Goal: Task Accomplishment & Management: Complete application form

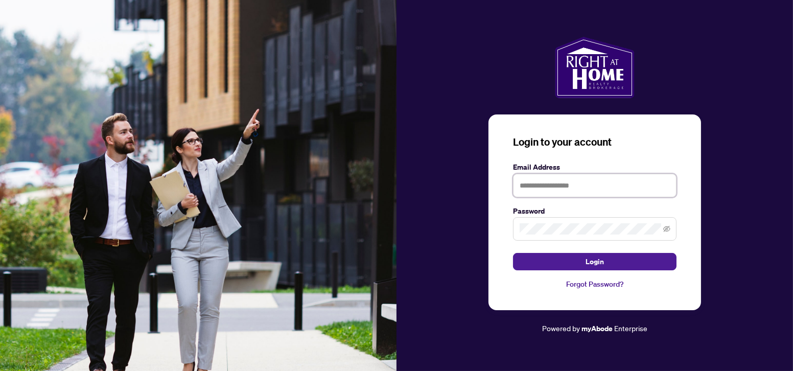
click at [558, 187] on input "text" at bounding box center [594, 186] width 163 height 24
click at [533, 190] on input "text" at bounding box center [594, 186] width 163 height 24
type input "**********"
click at [565, 218] on span at bounding box center [594, 229] width 163 height 24
click at [513, 253] on button "Login" at bounding box center [594, 261] width 163 height 17
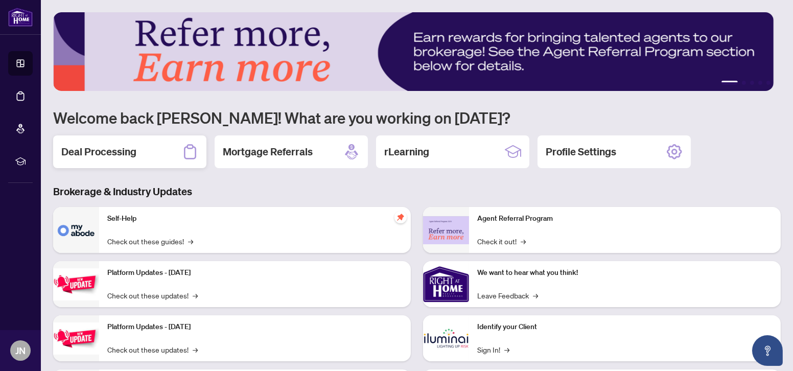
click at [131, 147] on h2 "Deal Processing" at bounding box center [98, 152] width 75 height 14
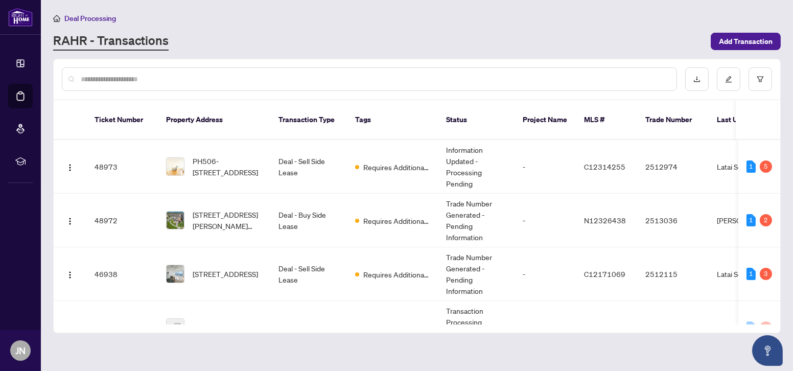
click at [176, 79] on input "text" at bounding box center [375, 79] width 588 height 11
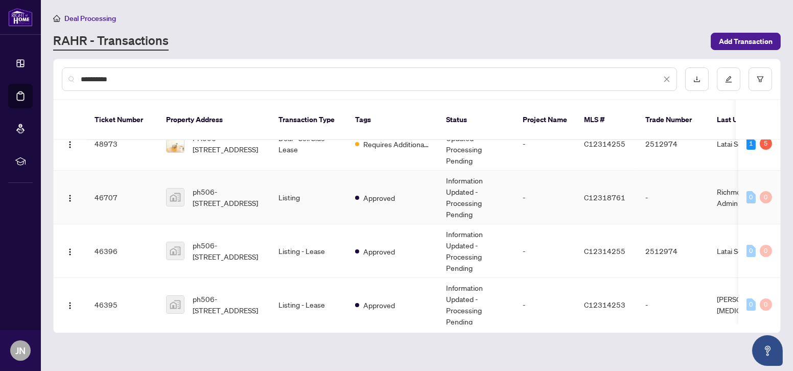
scroll to position [32, 0]
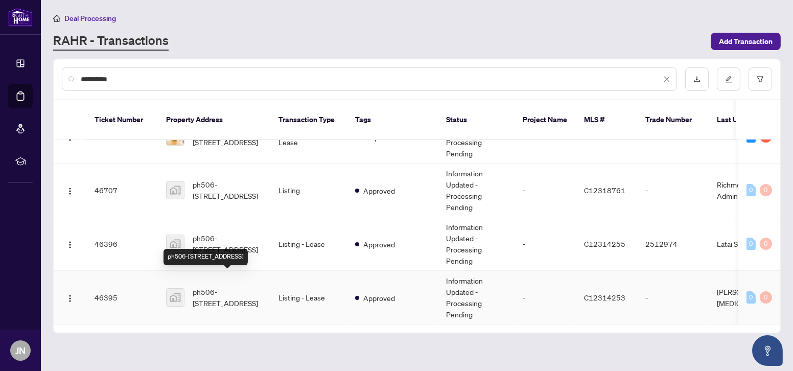
type input "**********"
click at [238, 287] on span "ph506-[STREET_ADDRESS]" at bounding box center [227, 297] width 69 height 22
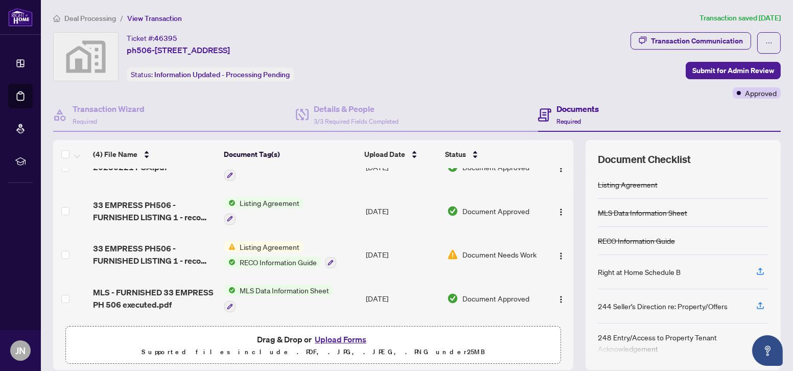
scroll to position [70, 0]
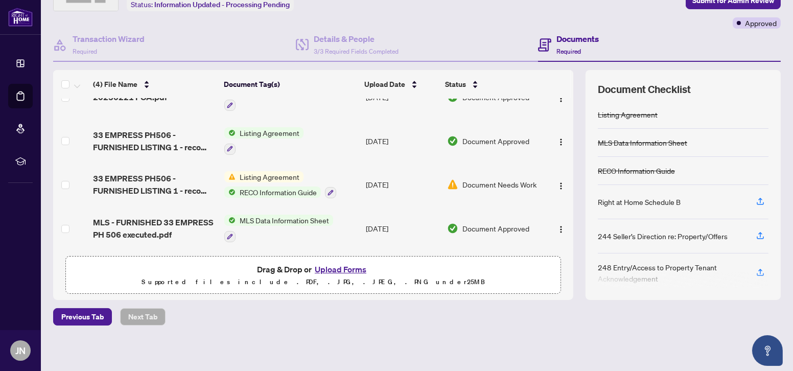
click at [265, 127] on span "Listing Agreement" at bounding box center [270, 132] width 68 height 11
click at [223, 179] on span "Listing Agreement" at bounding box center [250, 180] width 68 height 11
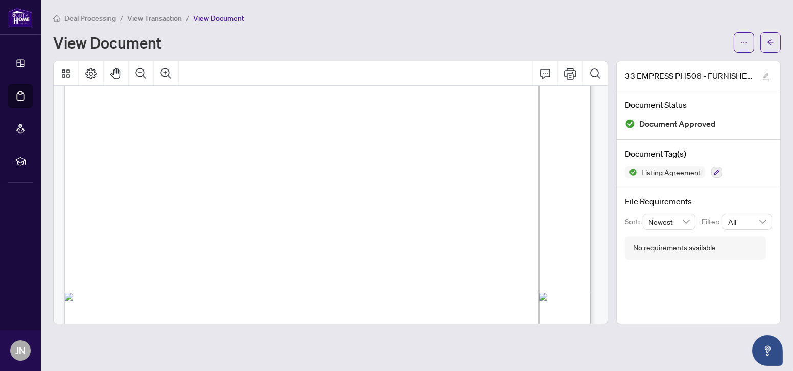
scroll to position [185, 0]
click at [775, 48] on button "button" at bounding box center [770, 42] width 20 height 20
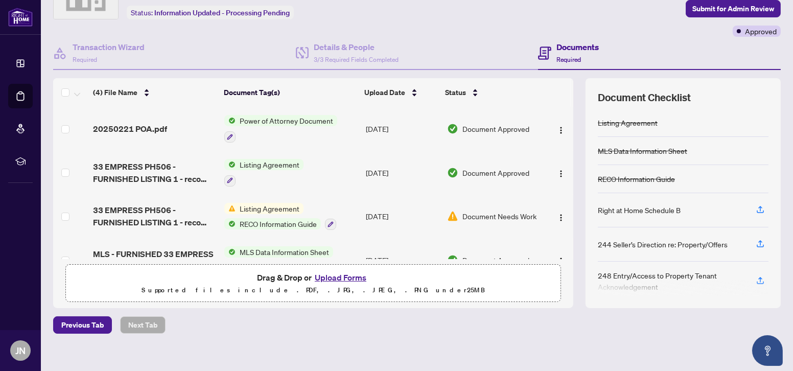
scroll to position [70, 0]
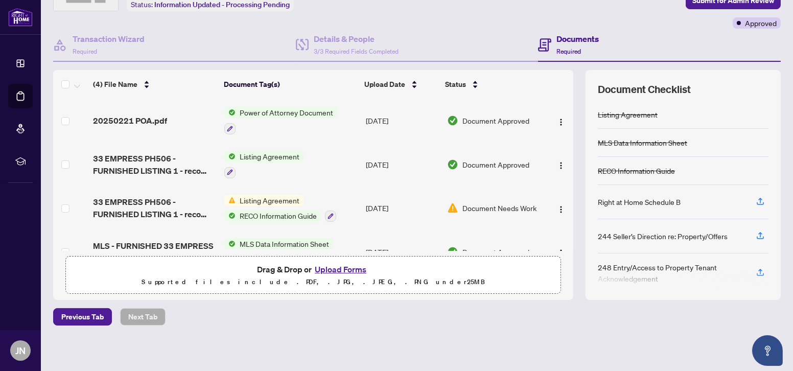
click at [345, 265] on button "Upload Forms" at bounding box center [341, 269] width 58 height 13
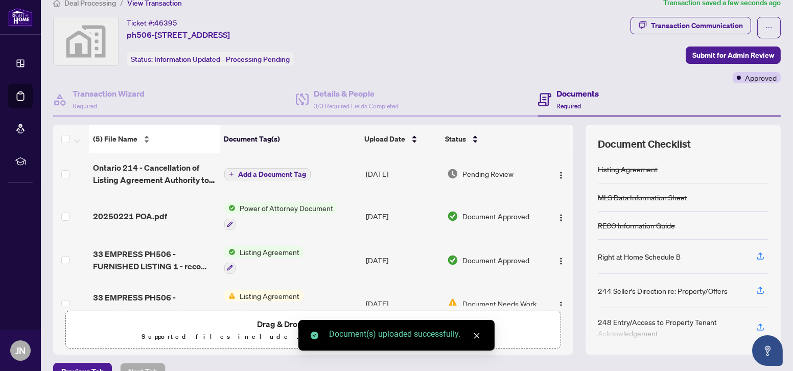
scroll to position [0, 0]
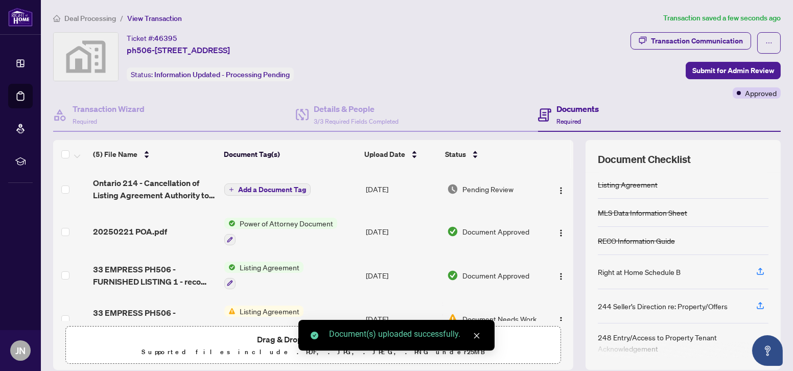
click at [174, 178] on span "Ontario 214 - Cancellation of Listing Agreement Authority to Offer for Lease 3 …" at bounding box center [154, 189] width 123 height 25
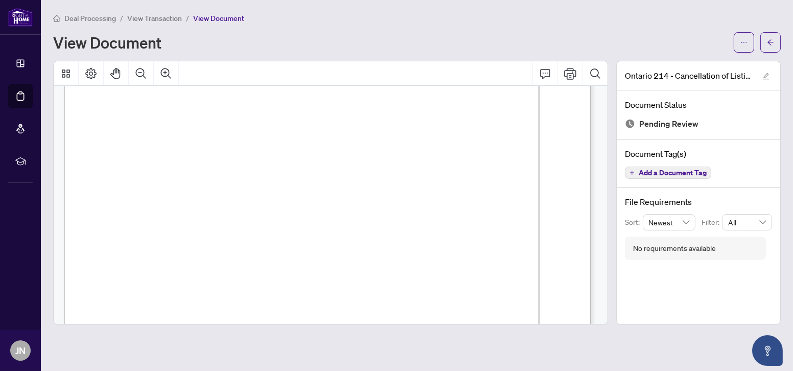
scroll to position [45, 0]
click at [776, 44] on button "button" at bounding box center [770, 42] width 20 height 20
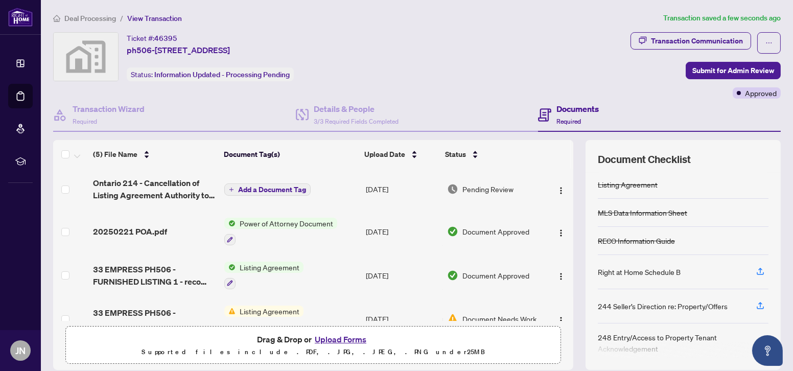
click at [279, 186] on span "Add a Document Tag" at bounding box center [272, 189] width 68 height 7
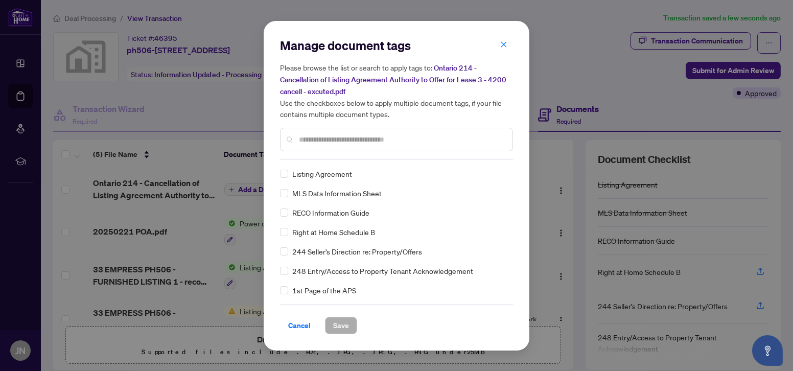
click at [344, 134] on input "text" at bounding box center [401, 139] width 205 height 11
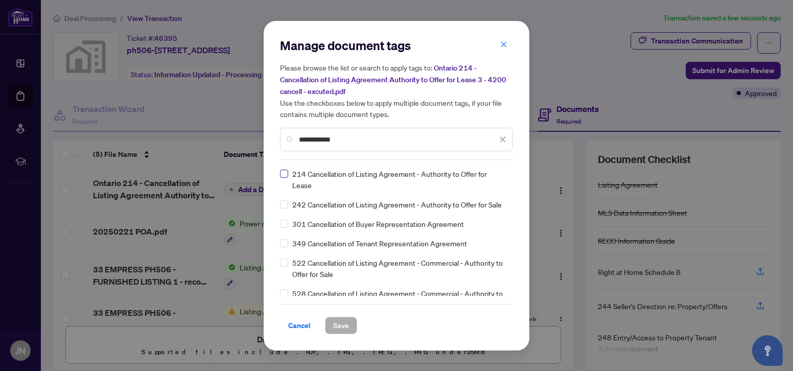
type input "**********"
click at [345, 319] on span "Save" at bounding box center [341, 325] width 16 height 16
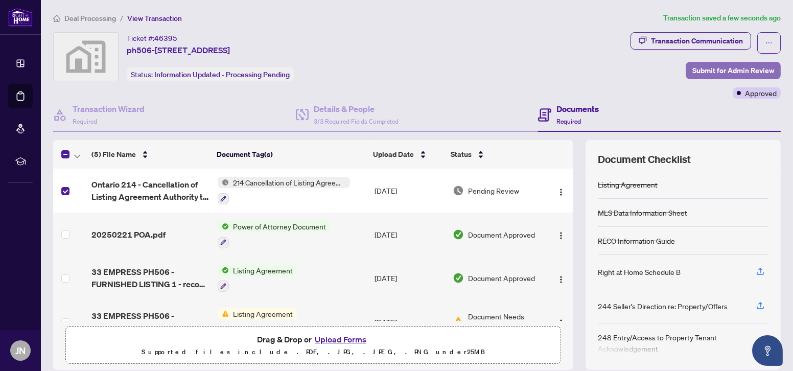
click at [707, 66] on span "Submit for Admin Review" at bounding box center [733, 70] width 82 height 16
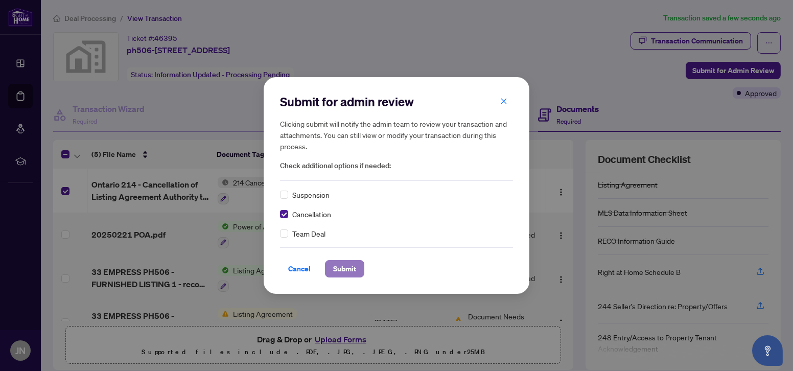
click at [341, 264] on span "Submit" at bounding box center [344, 269] width 23 height 16
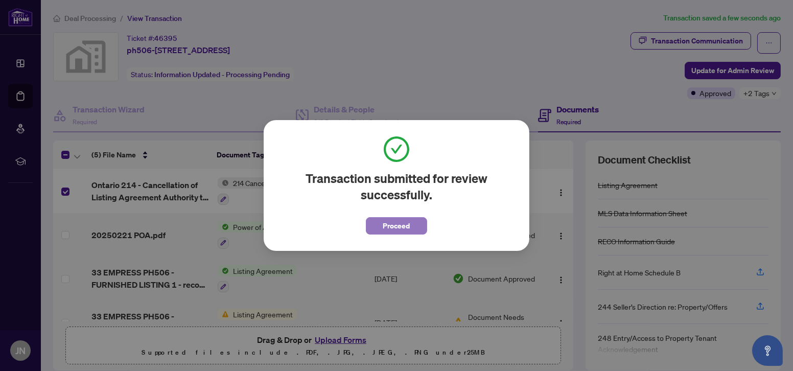
click at [410, 221] on button "Proceed" at bounding box center [396, 225] width 61 height 17
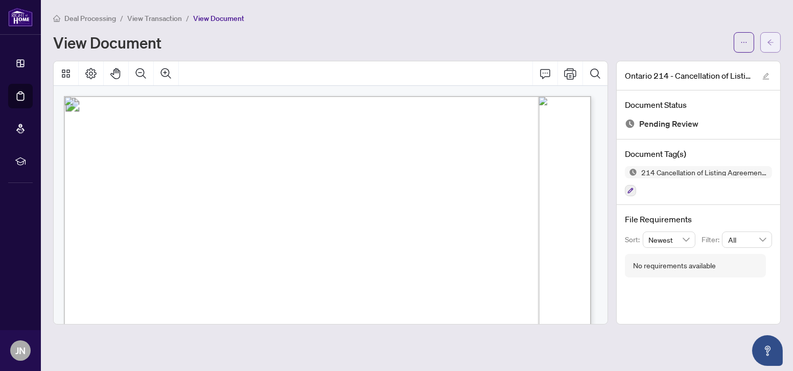
click at [771, 41] on icon "arrow-left" at bounding box center [770, 42] width 6 height 6
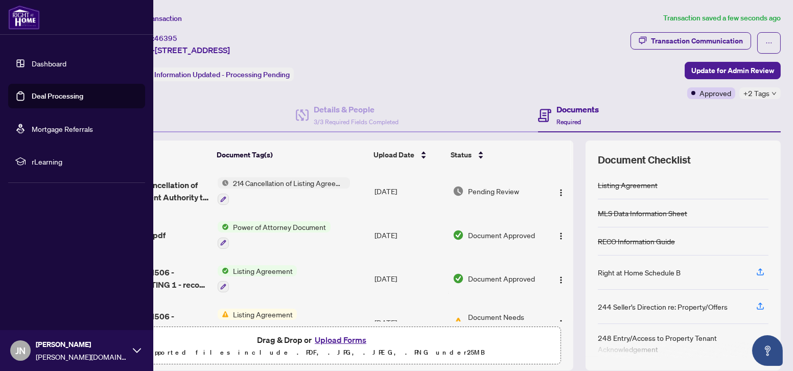
click at [39, 67] on link "Dashboard" at bounding box center [49, 63] width 35 height 9
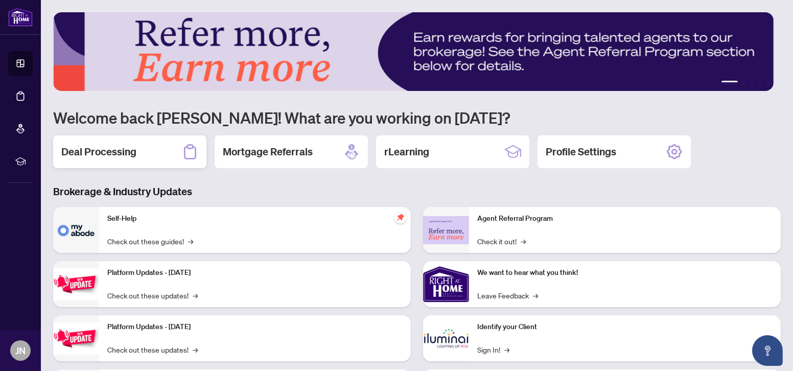
click at [158, 155] on div "Deal Processing" at bounding box center [129, 151] width 153 height 33
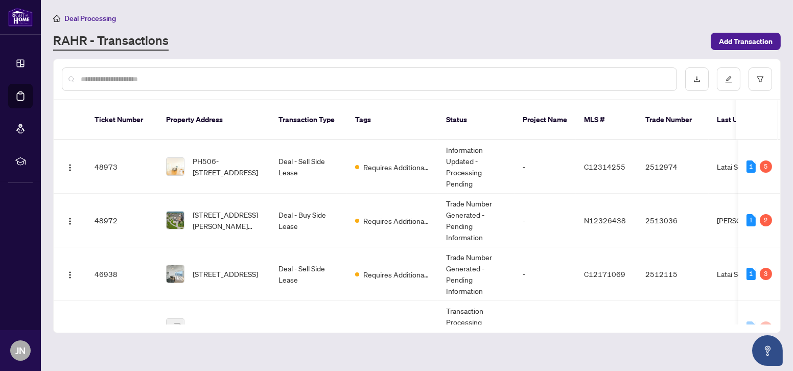
click at [193, 74] on input "text" at bounding box center [375, 79] width 588 height 11
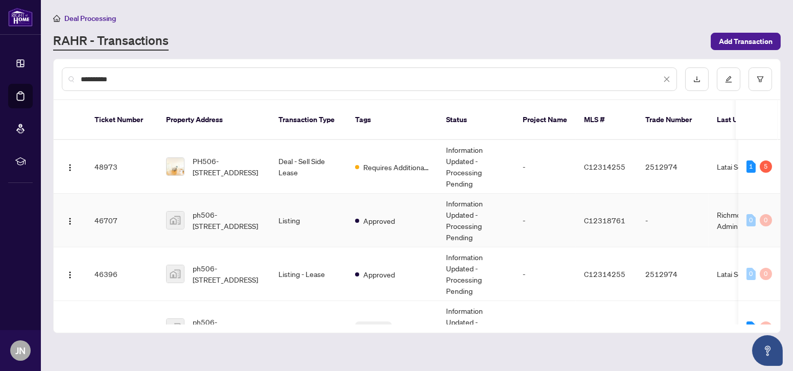
scroll to position [32, 0]
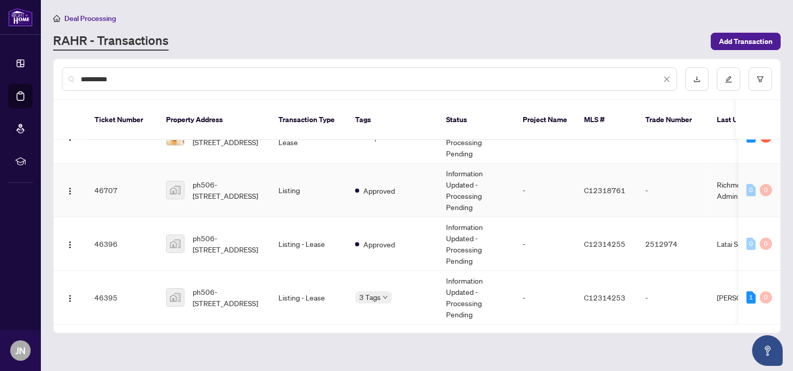
type input "**********"
click at [325, 192] on td "Listing" at bounding box center [308, 190] width 77 height 54
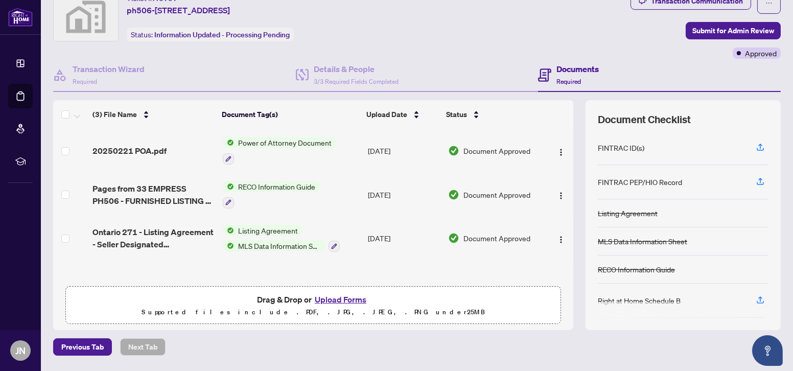
scroll to position [70, 0]
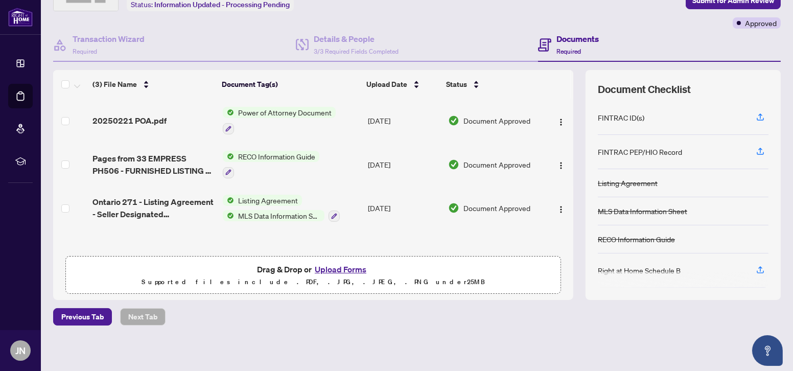
click at [263, 210] on span "MLS Data Information Sheet" at bounding box center [279, 215] width 90 height 11
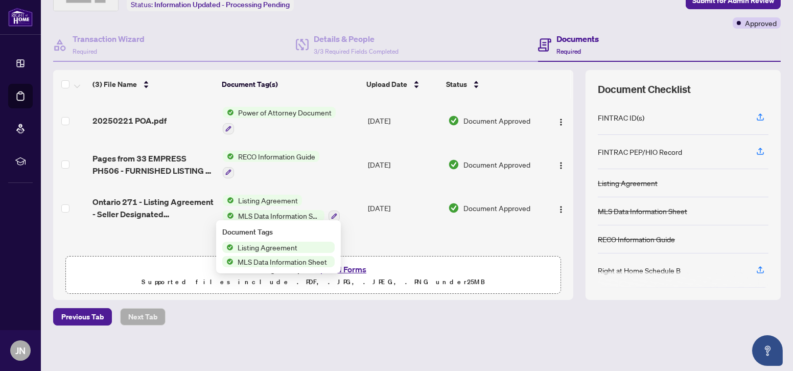
click at [267, 266] on span "MLS Data Information Sheet" at bounding box center [282, 261] width 98 height 11
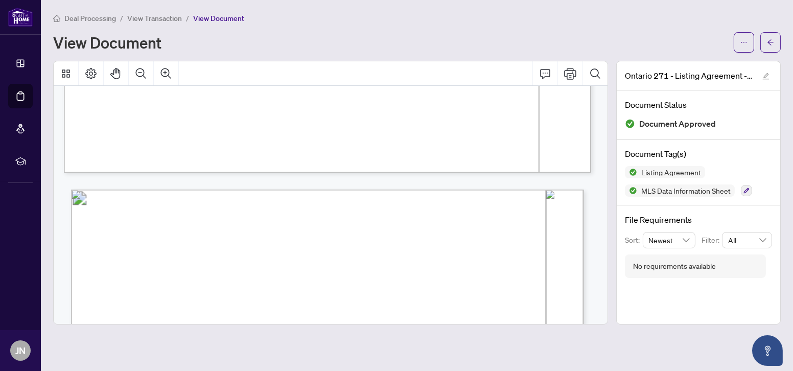
scroll to position [4149, 0]
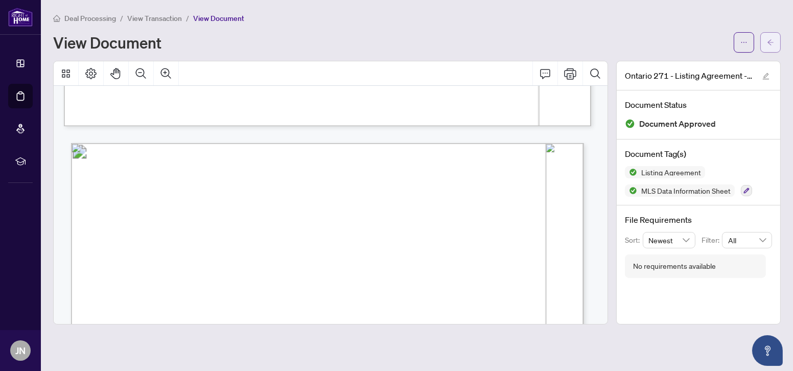
click at [770, 35] on span "button" at bounding box center [770, 42] width 7 height 16
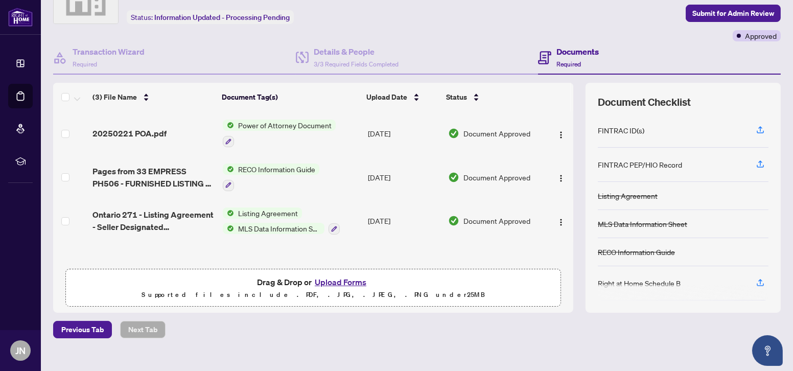
scroll to position [70, 0]
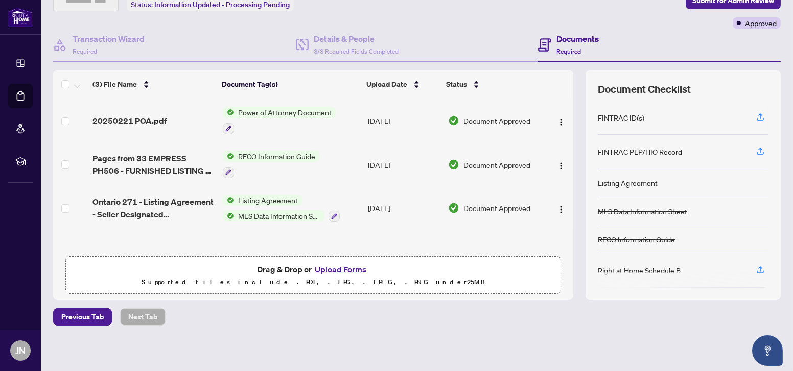
click at [327, 271] on button "Upload Forms" at bounding box center [341, 269] width 58 height 13
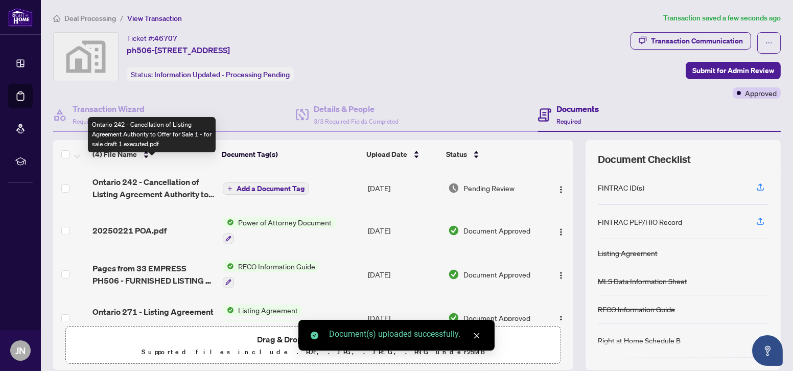
scroll to position [0, 0]
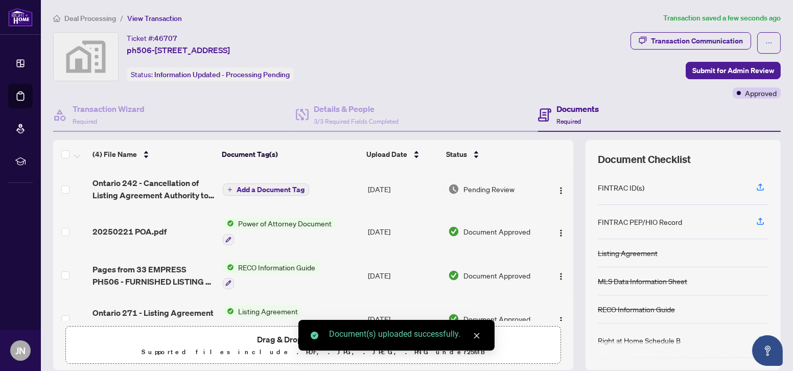
click at [248, 186] on span "Add a Document Tag" at bounding box center [271, 189] width 68 height 7
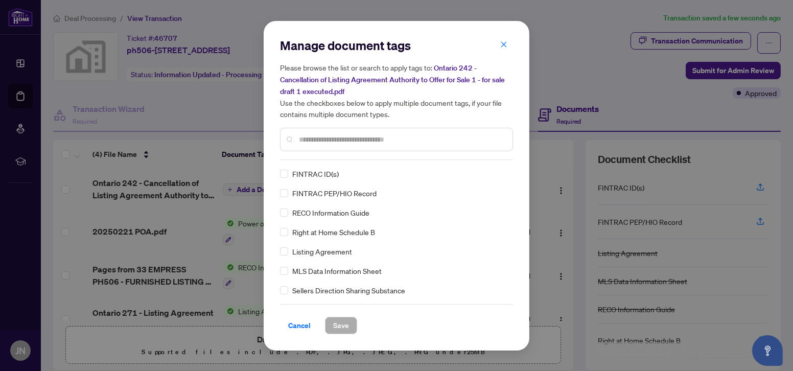
click at [360, 144] on input "text" at bounding box center [401, 139] width 205 height 11
type input "*"
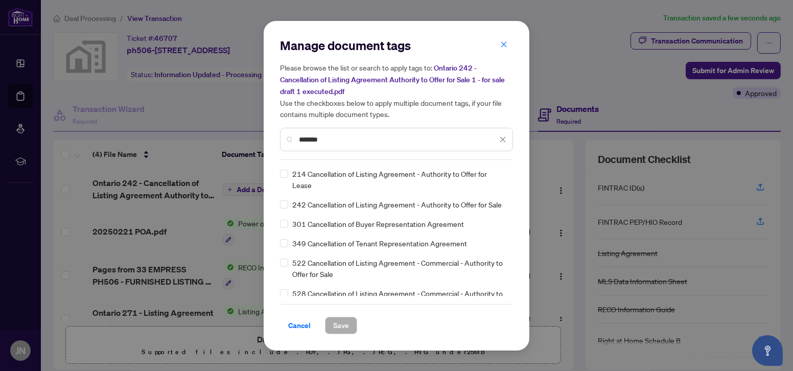
type input "*******"
click at [330, 325] on button "Save" at bounding box center [341, 325] width 32 height 17
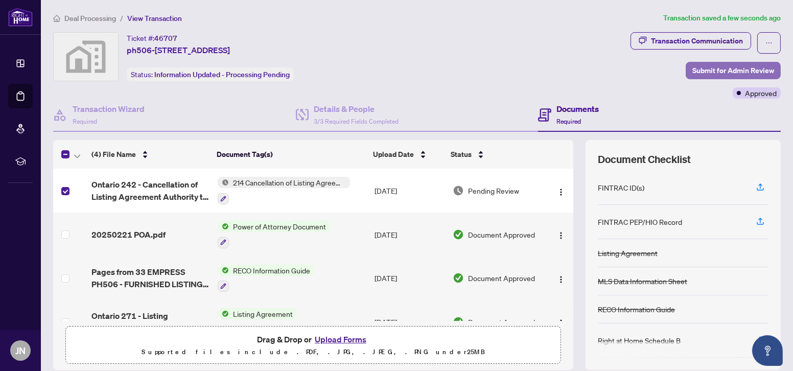
click at [731, 71] on span "Submit for Admin Review" at bounding box center [733, 70] width 82 height 16
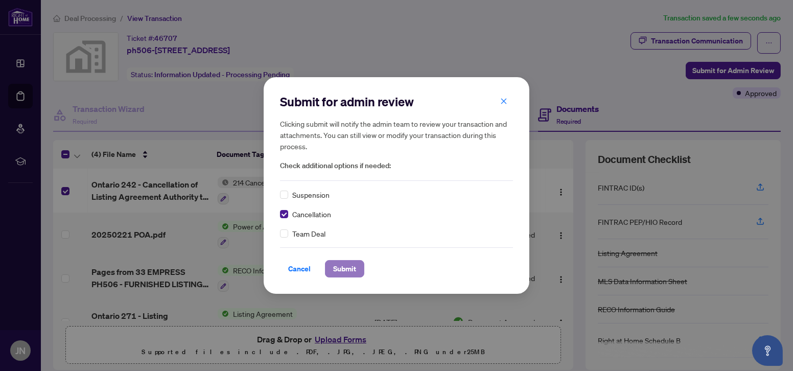
click at [344, 264] on span "Submit" at bounding box center [344, 269] width 23 height 16
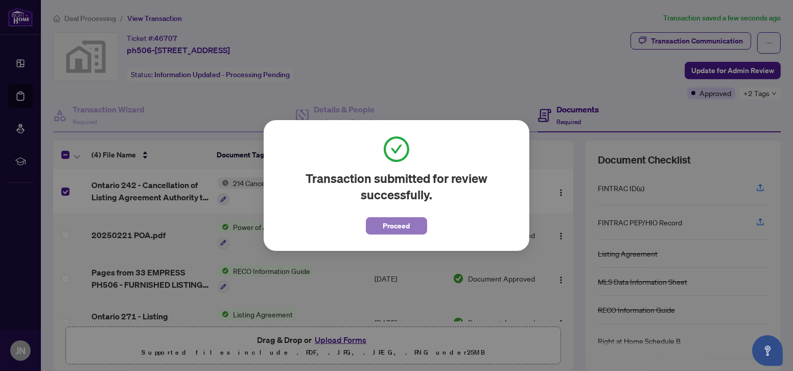
click at [386, 231] on span "Proceed" at bounding box center [396, 226] width 27 height 16
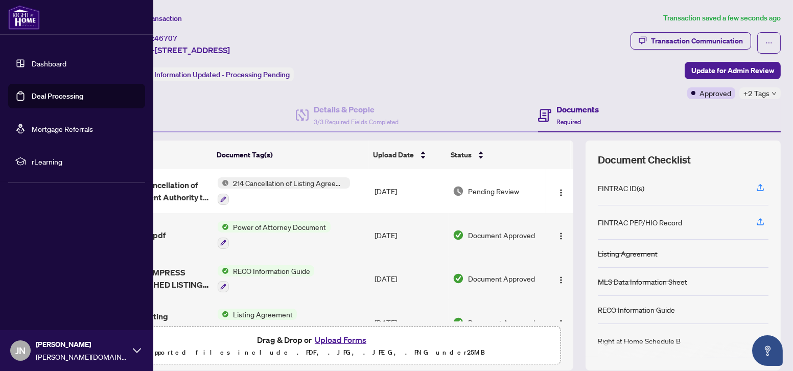
click at [49, 95] on link "Deal Processing" at bounding box center [58, 95] width 52 height 9
